Goal: Check status: Check status

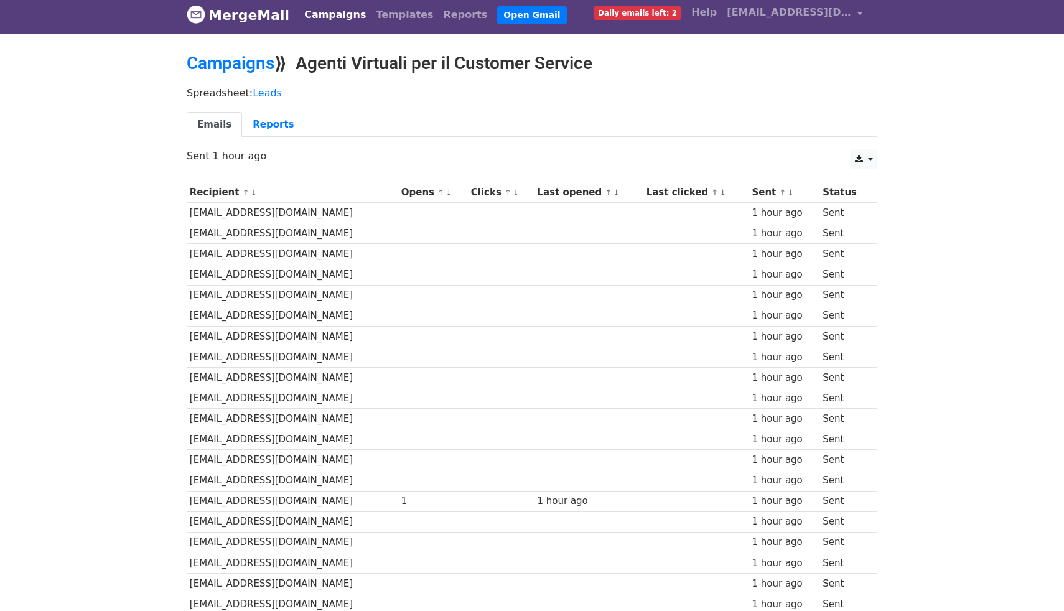
scroll to position [221, 0]
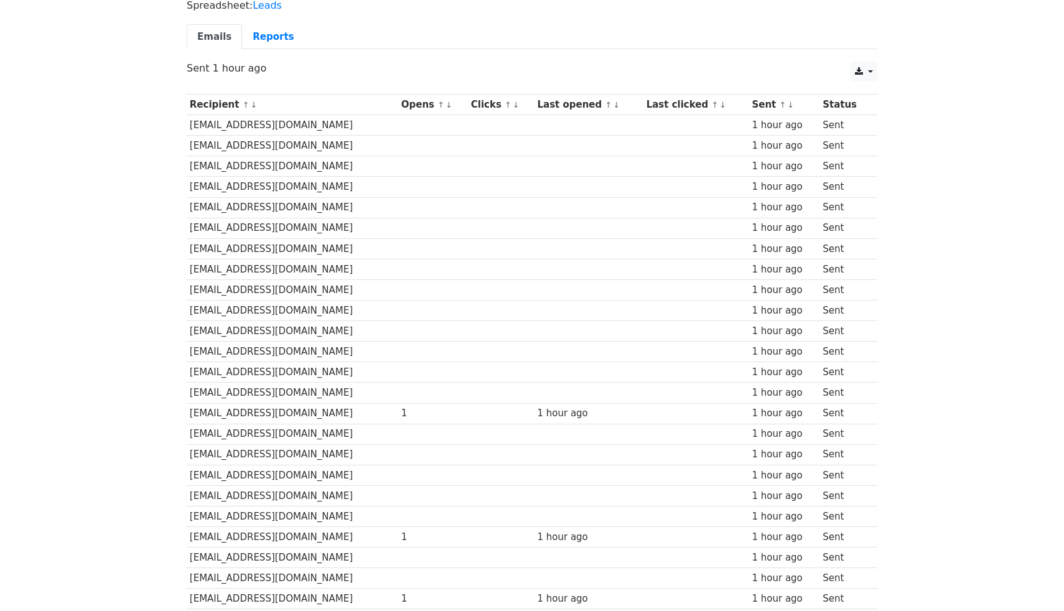
scroll to position [86, 0]
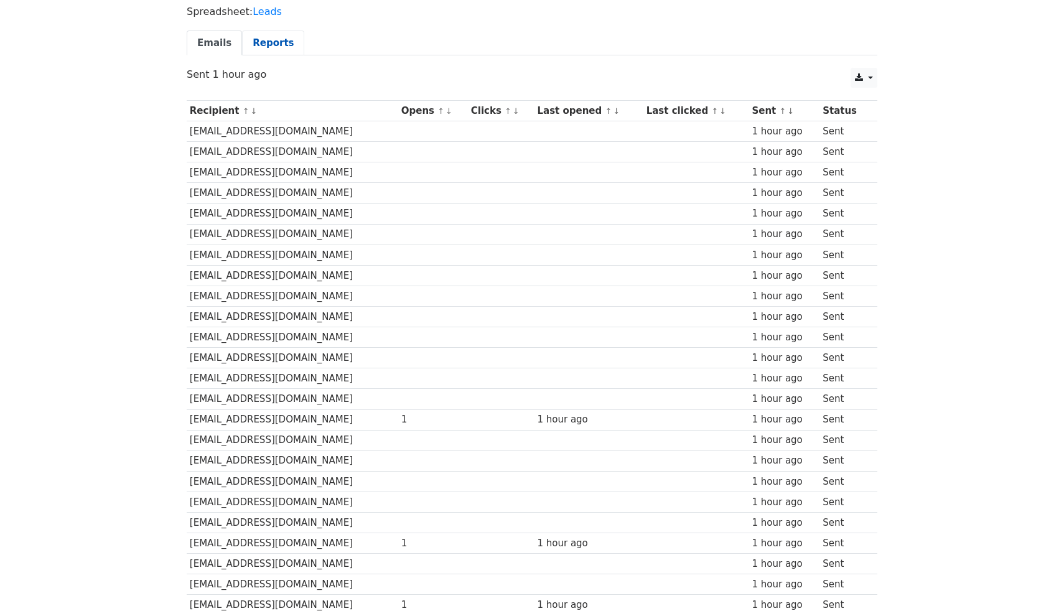
click at [272, 33] on link "Reports" at bounding box center [273, 43] width 62 height 26
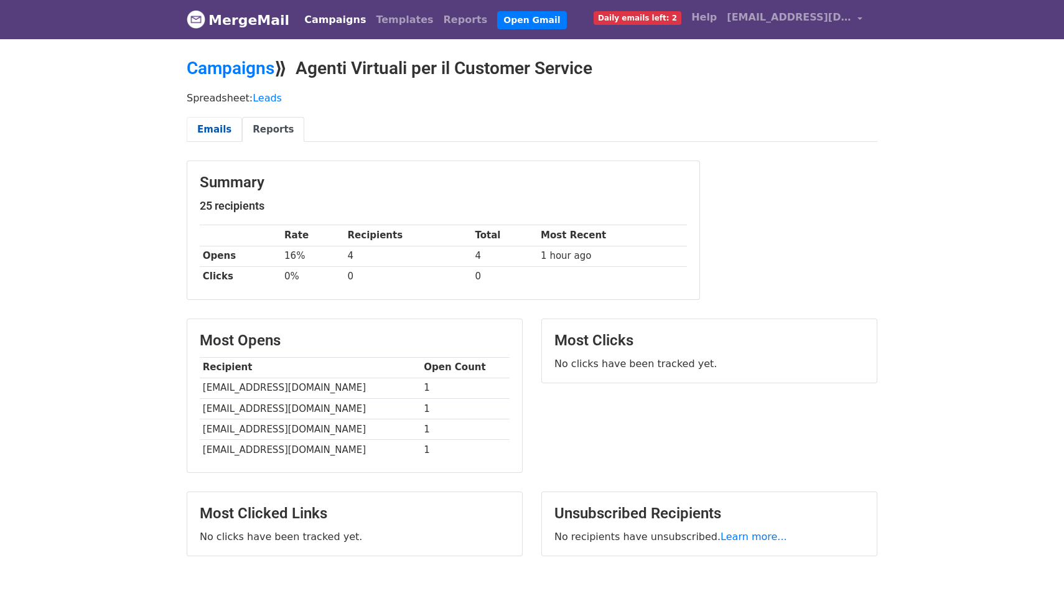
click at [225, 124] on link "Emails" at bounding box center [214, 130] width 55 height 26
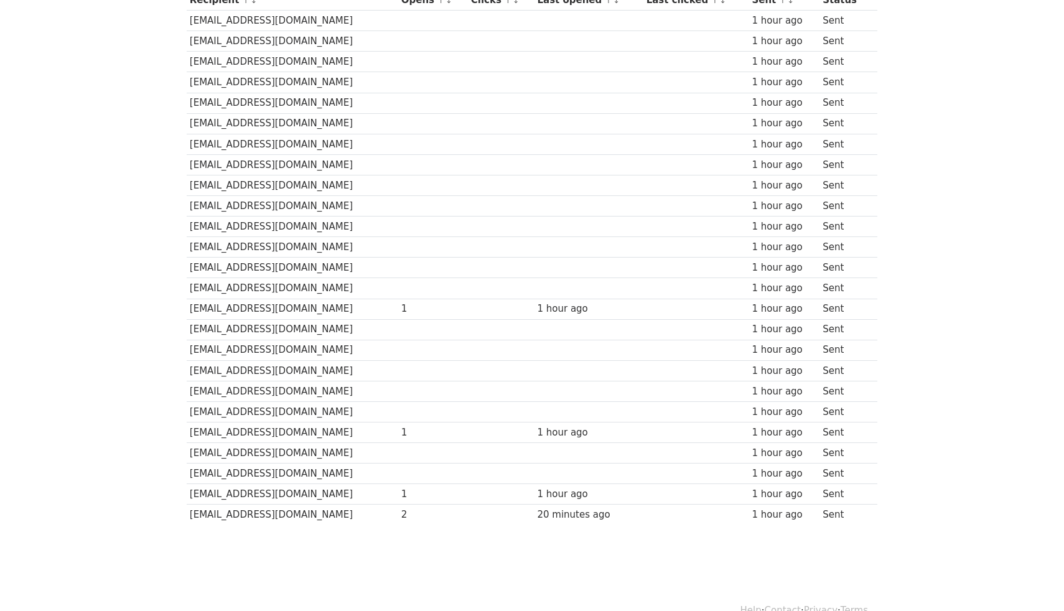
scroll to position [221, 0]
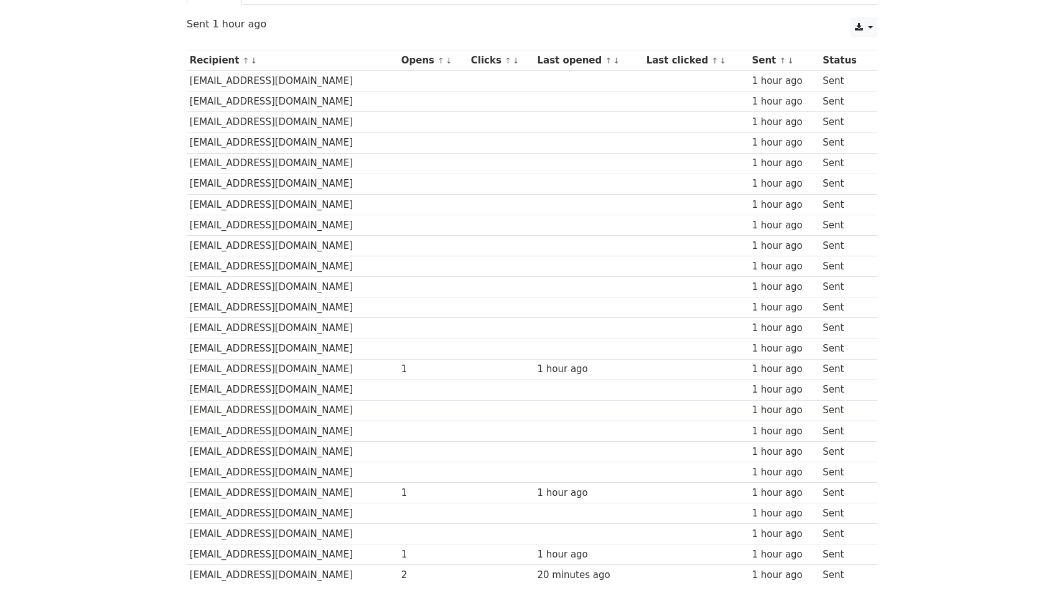
scroll to position [221, 0]
